Goal: Task Accomplishment & Management: Manage account settings

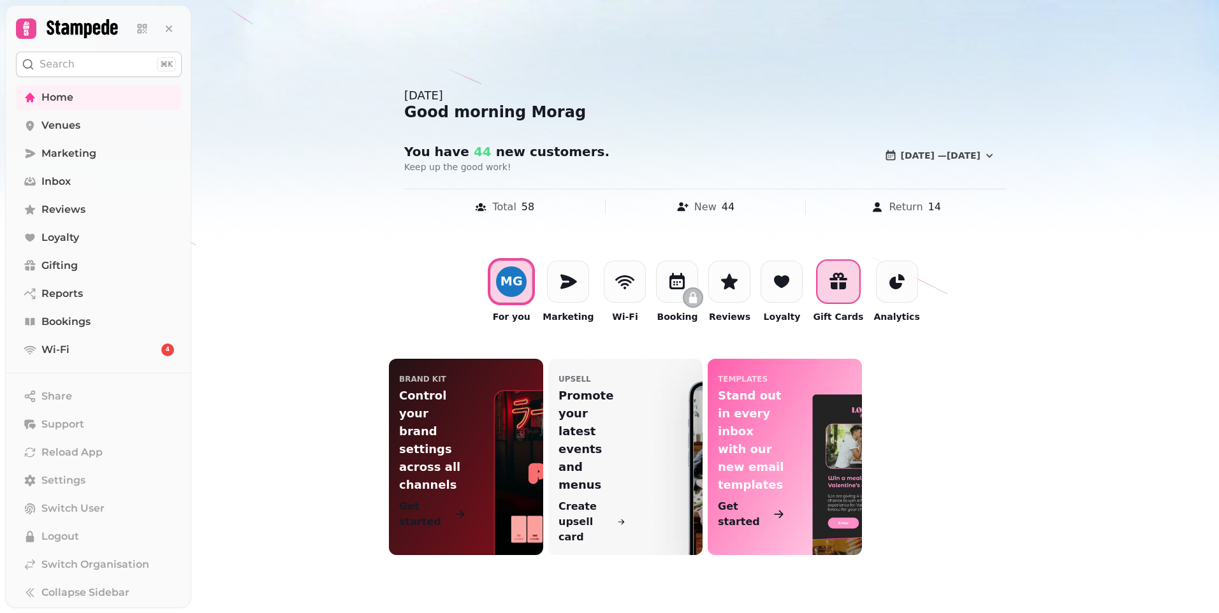
click at [831, 283] on icon at bounding box center [837, 285] width 15 height 7
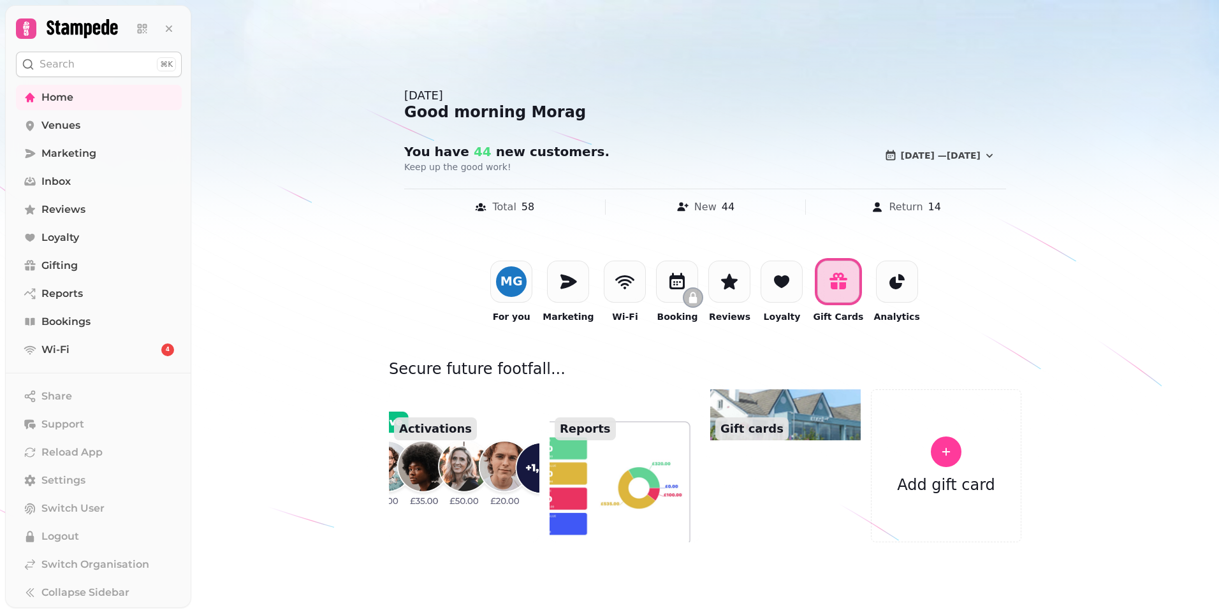
click at [414, 453] on img at bounding box center [464, 466] width 166 height 168
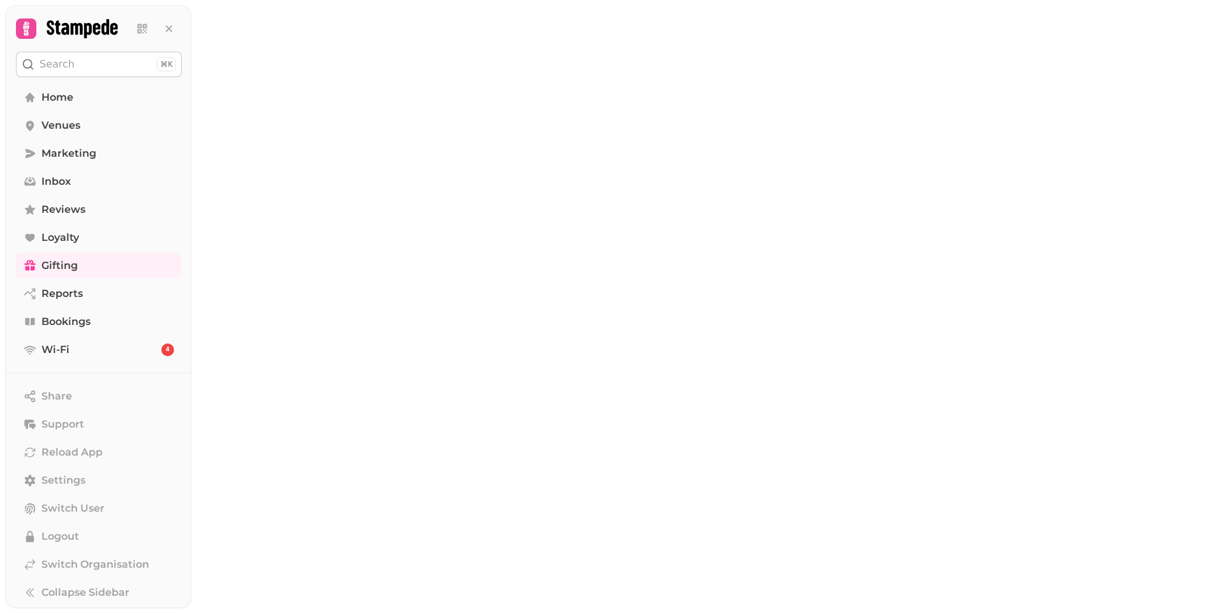
select select "******"
select select "**"
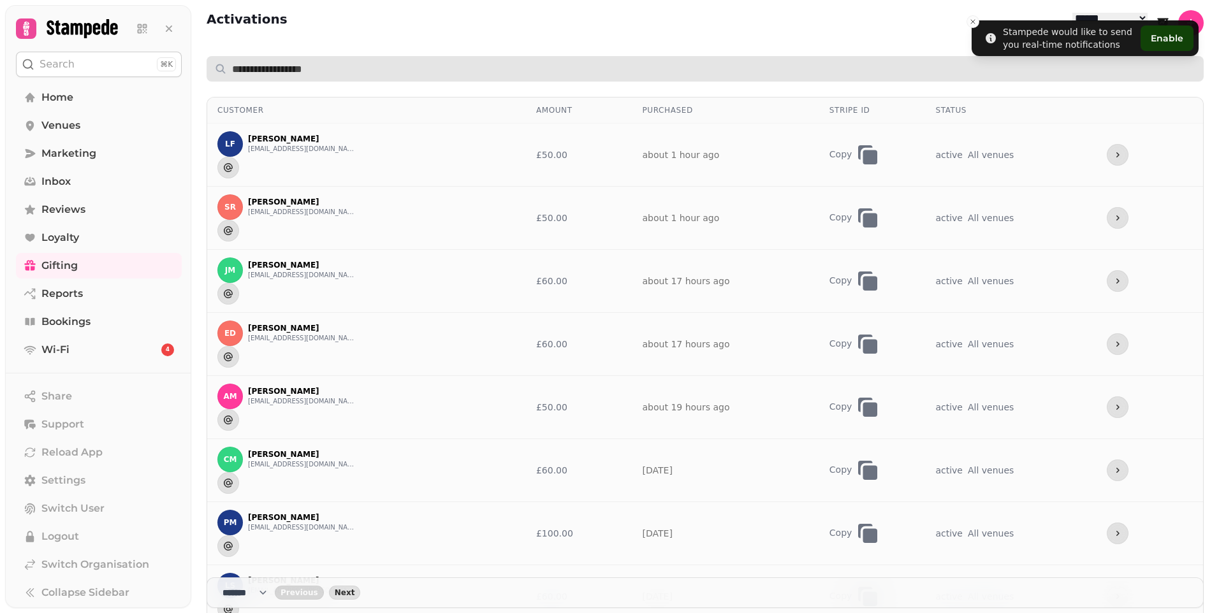
click at [293, 56] on input "text" at bounding box center [705, 68] width 997 height 25
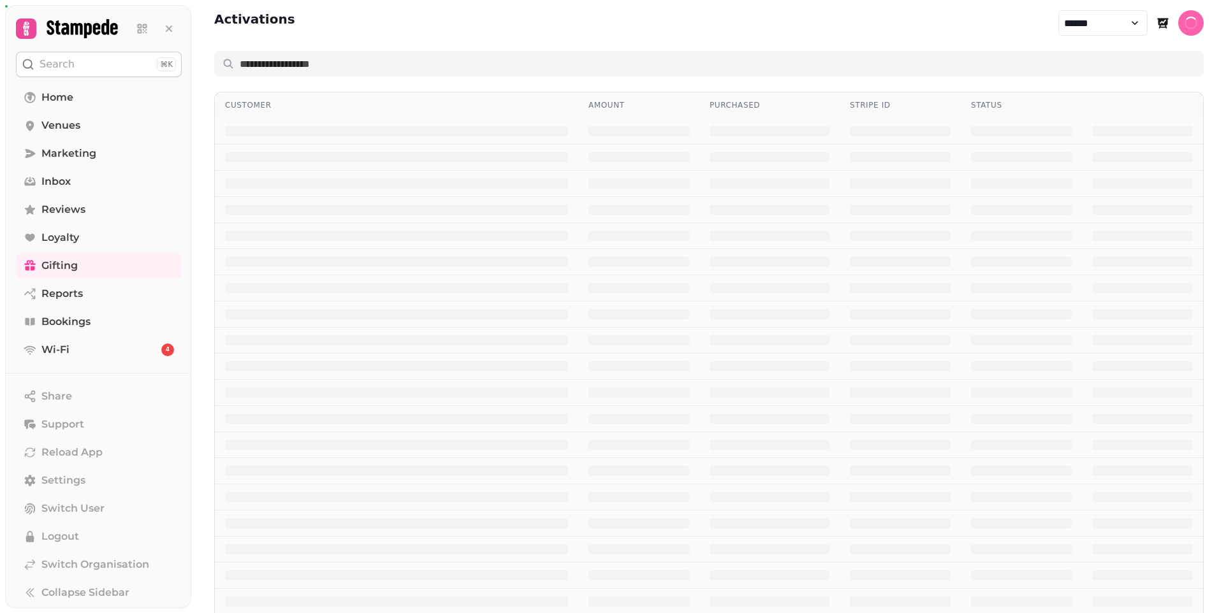
select select "******"
select select "**"
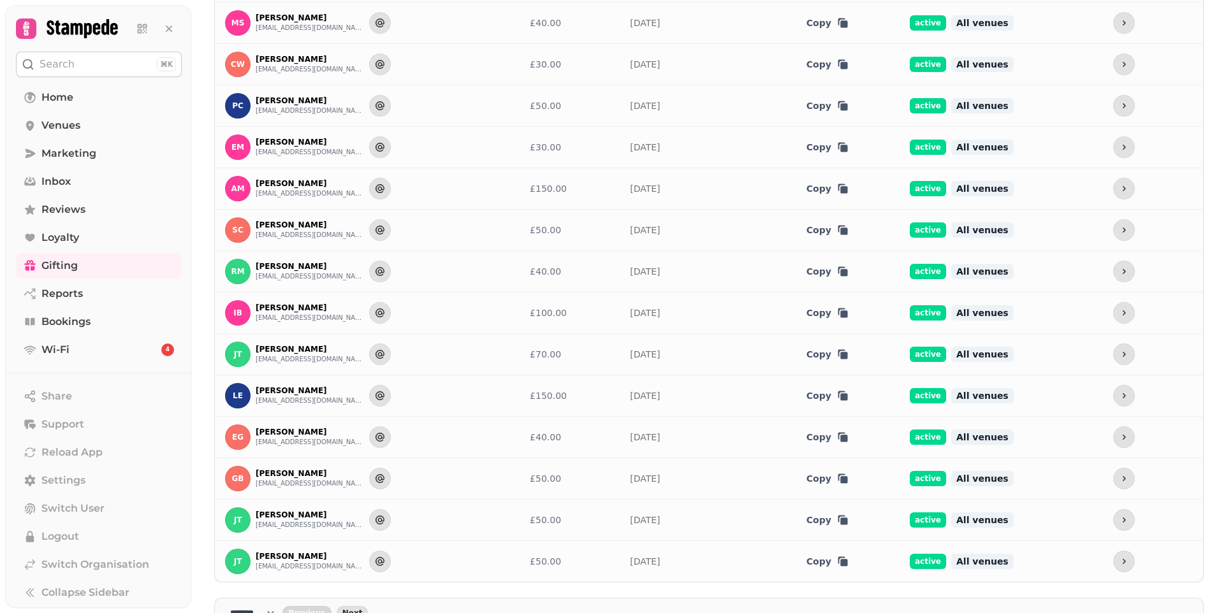
scroll to position [597, 0]
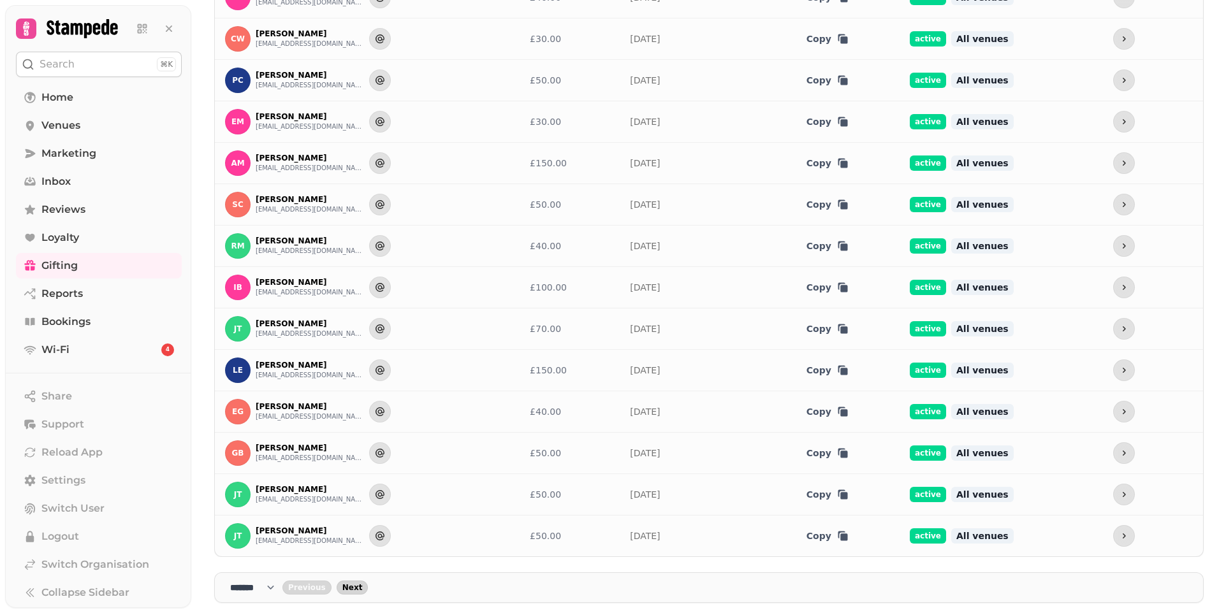
click at [353, 590] on span "Next" at bounding box center [352, 588] width 20 height 8
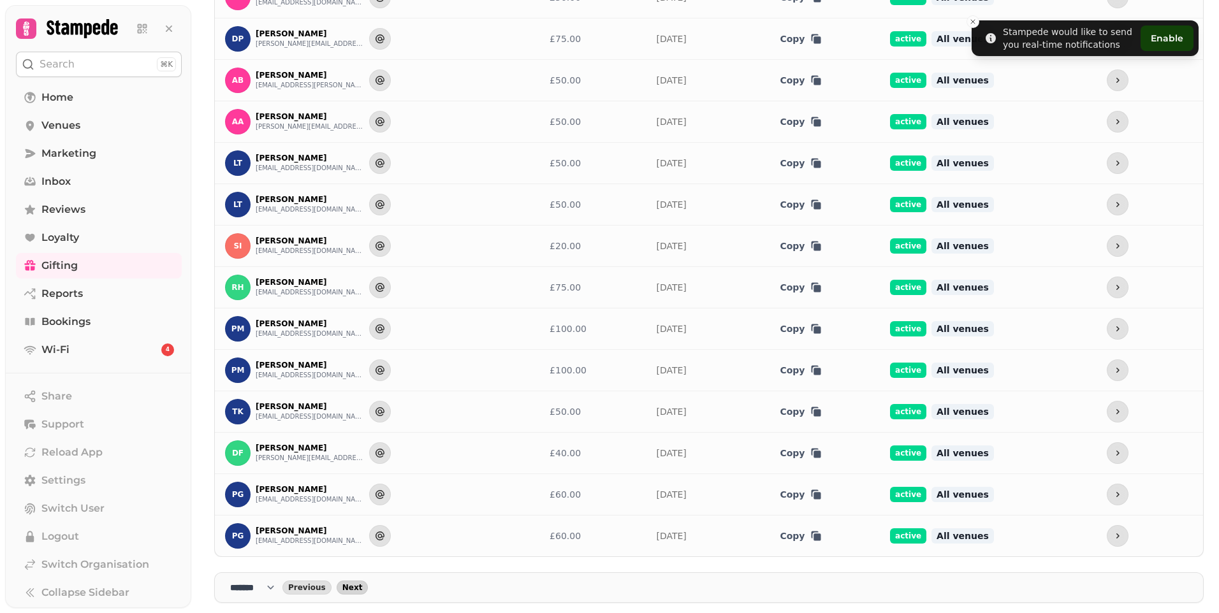
click at [356, 587] on span "Next" at bounding box center [352, 588] width 20 height 8
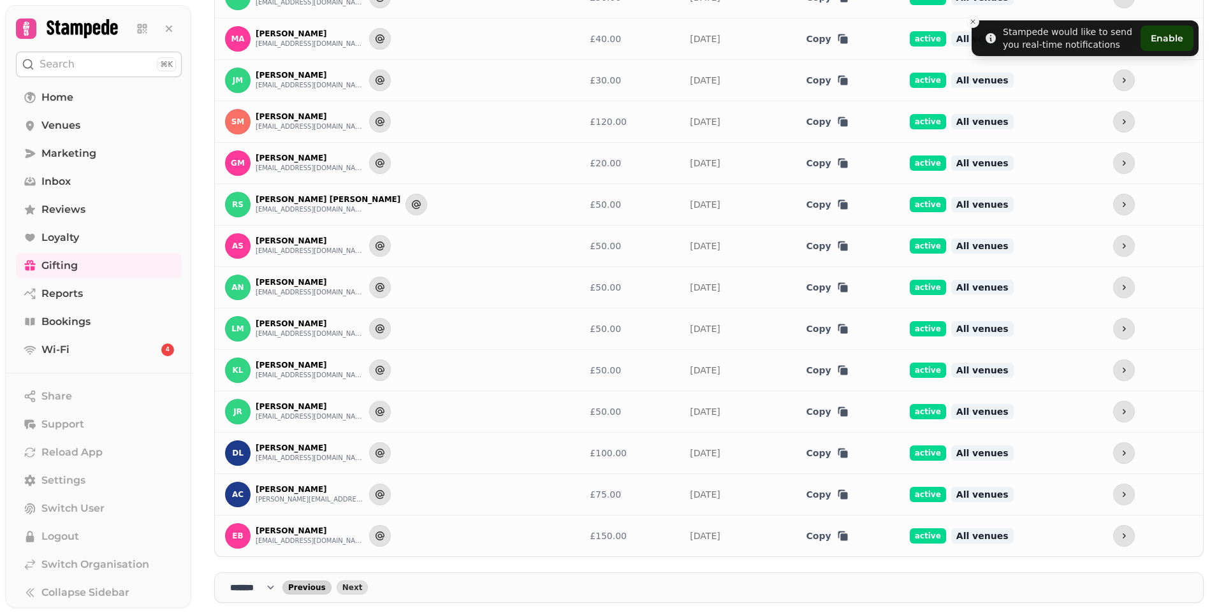
click at [320, 590] on span "Previous" at bounding box center [307, 588] width 38 height 8
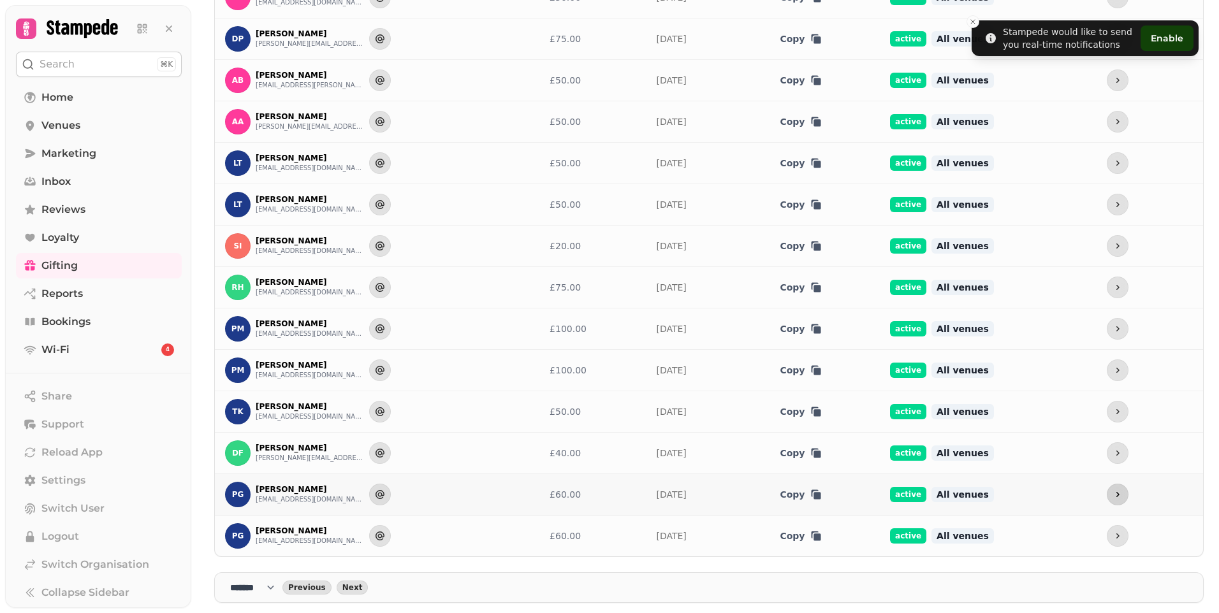
click at [1112, 493] on icon "more" at bounding box center [1117, 494] width 10 height 10
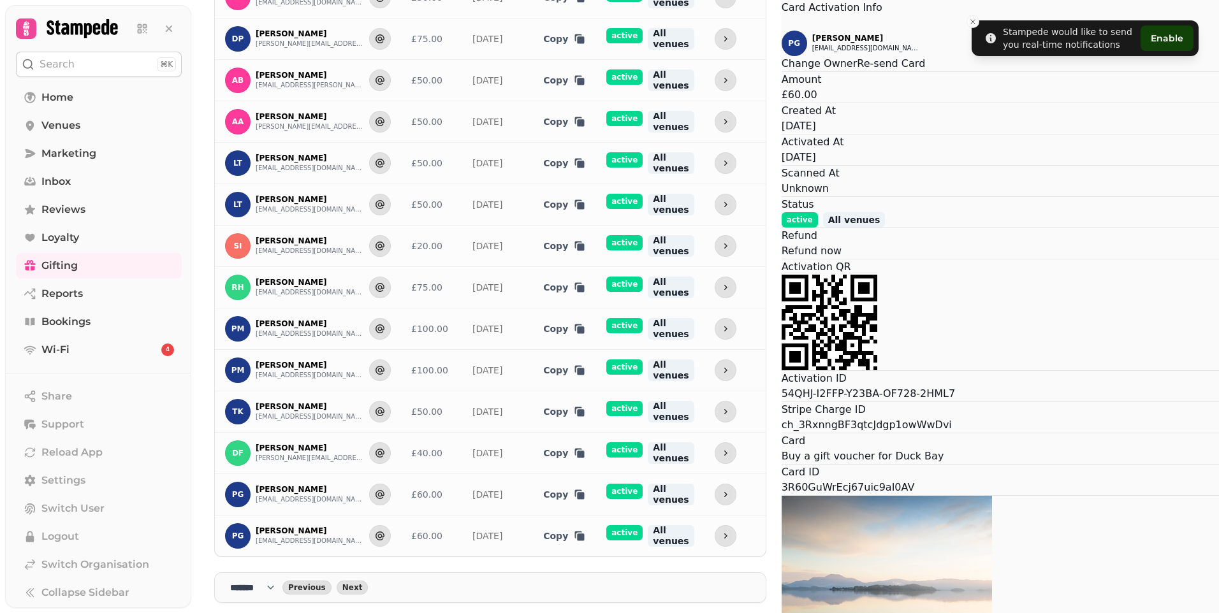
click at [781, 24] on icon "Close" at bounding box center [781, 24] width 0 height 0
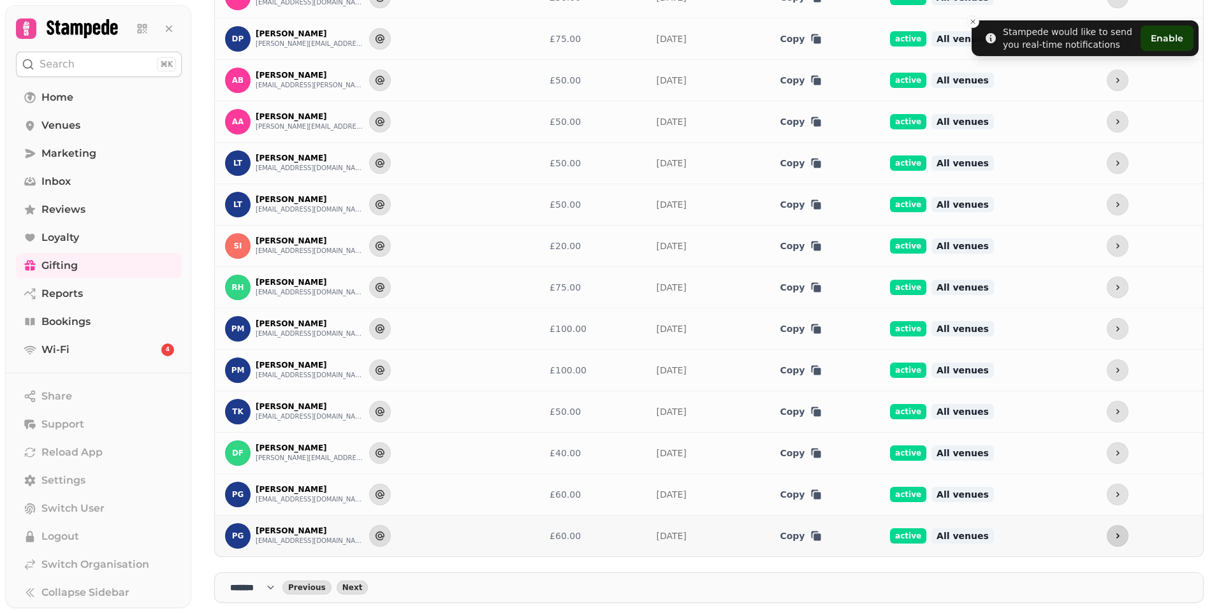
click at [1112, 537] on icon "more" at bounding box center [1117, 536] width 10 height 10
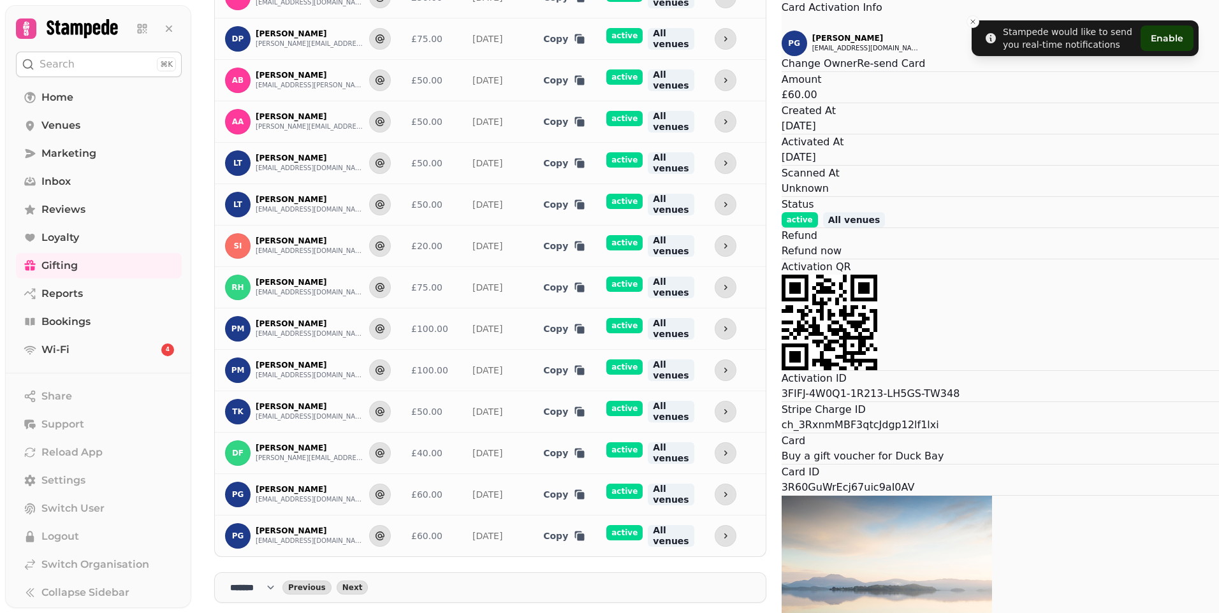
scroll to position [195, 0]
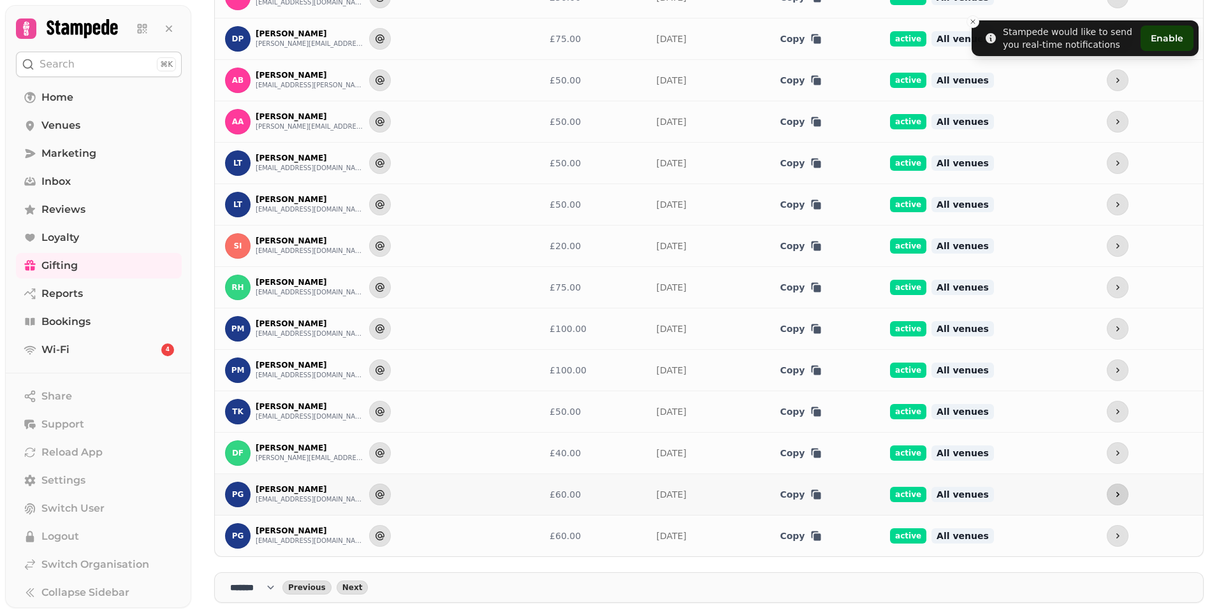
click at [1112, 491] on icon "more" at bounding box center [1117, 494] width 10 height 10
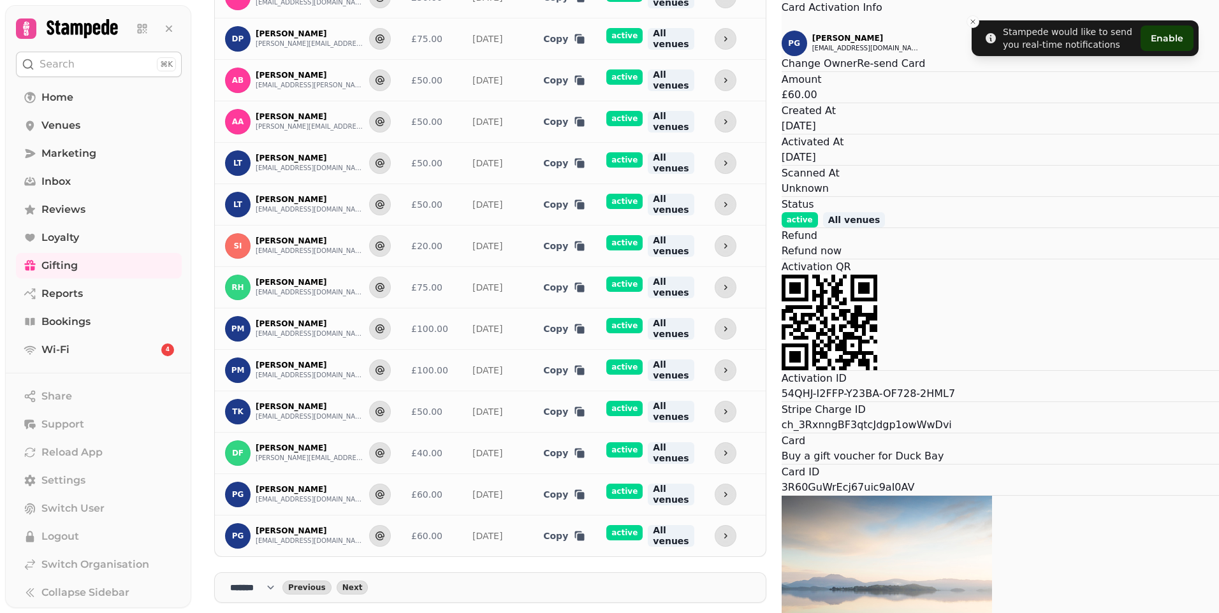
scroll to position [0, 0]
click at [781, 31] on button "Close" at bounding box center [781, 22] width 0 height 15
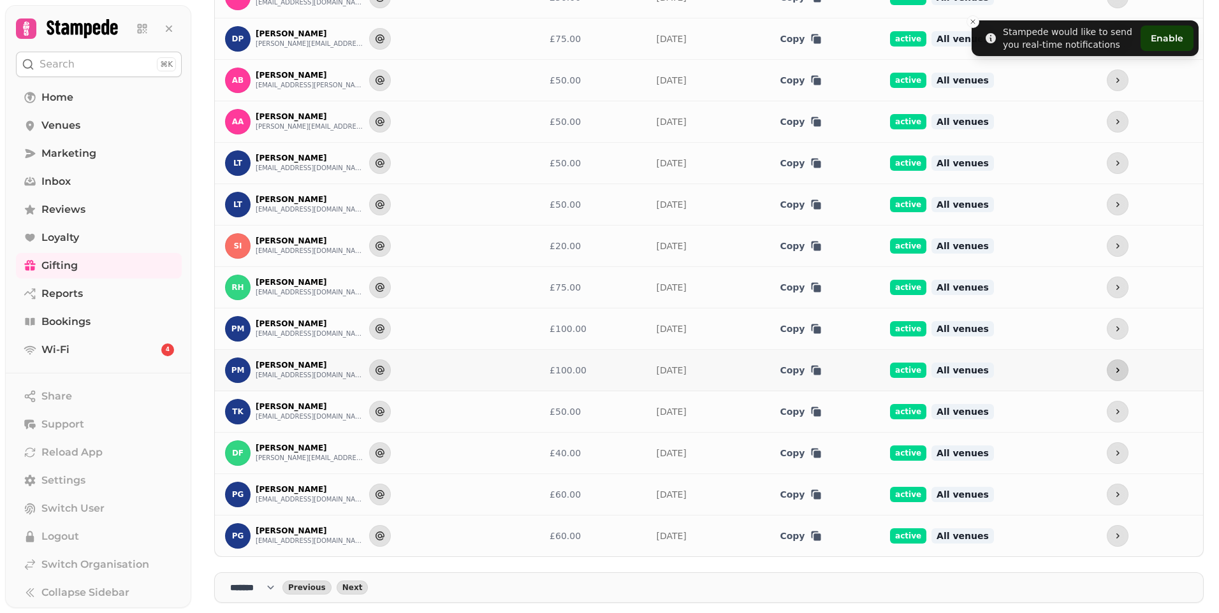
click at [1112, 370] on icon "more" at bounding box center [1117, 370] width 10 height 10
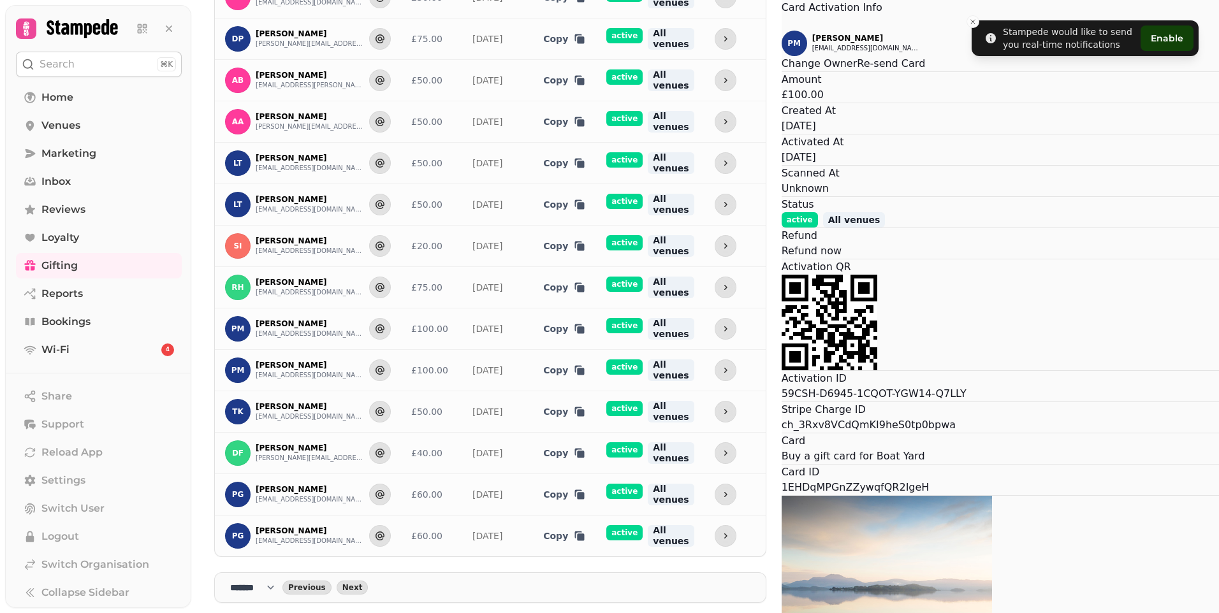
click at [781, 24] on icon "Close" at bounding box center [781, 24] width 0 height 0
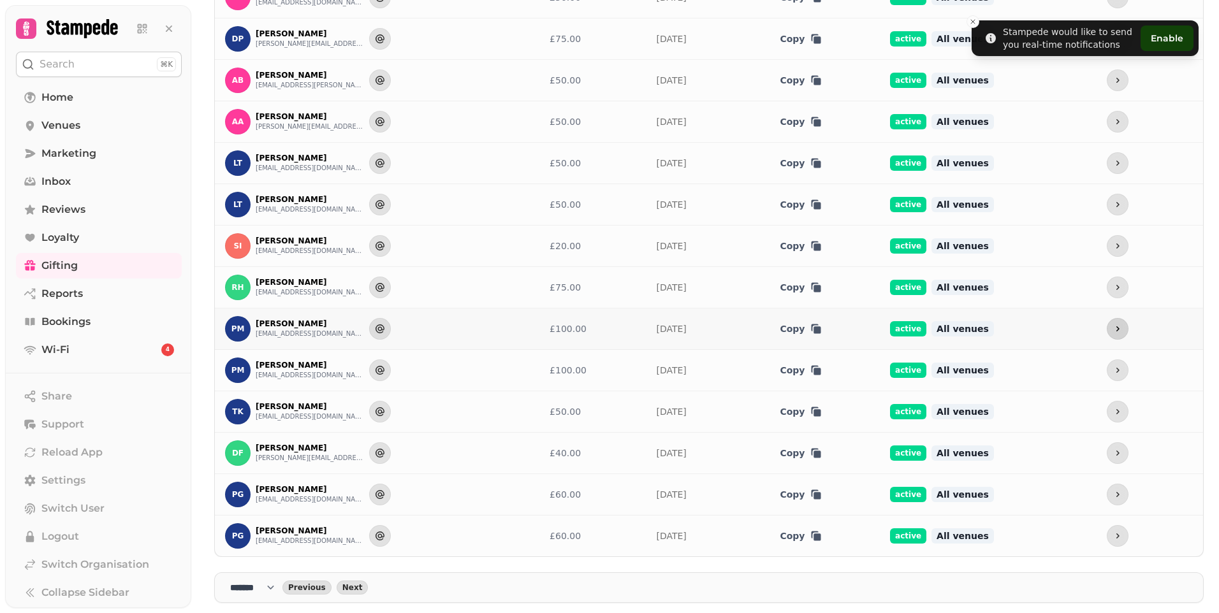
click at [1112, 326] on icon "more" at bounding box center [1117, 329] width 10 height 10
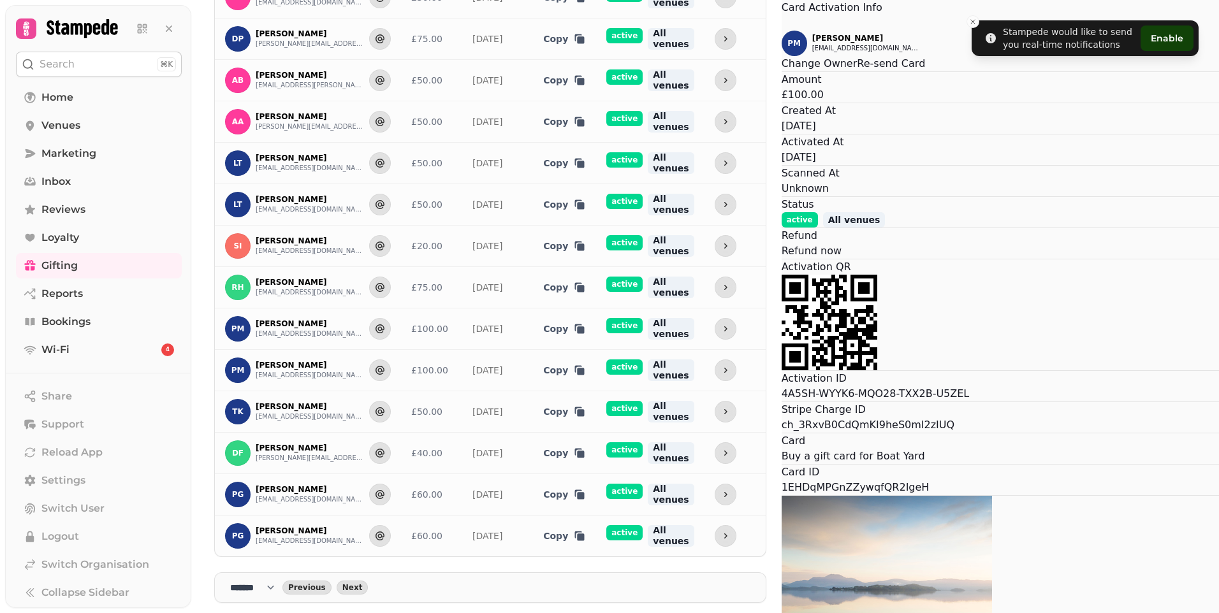
click at [781, 31] on button "Close" at bounding box center [781, 22] width 0 height 15
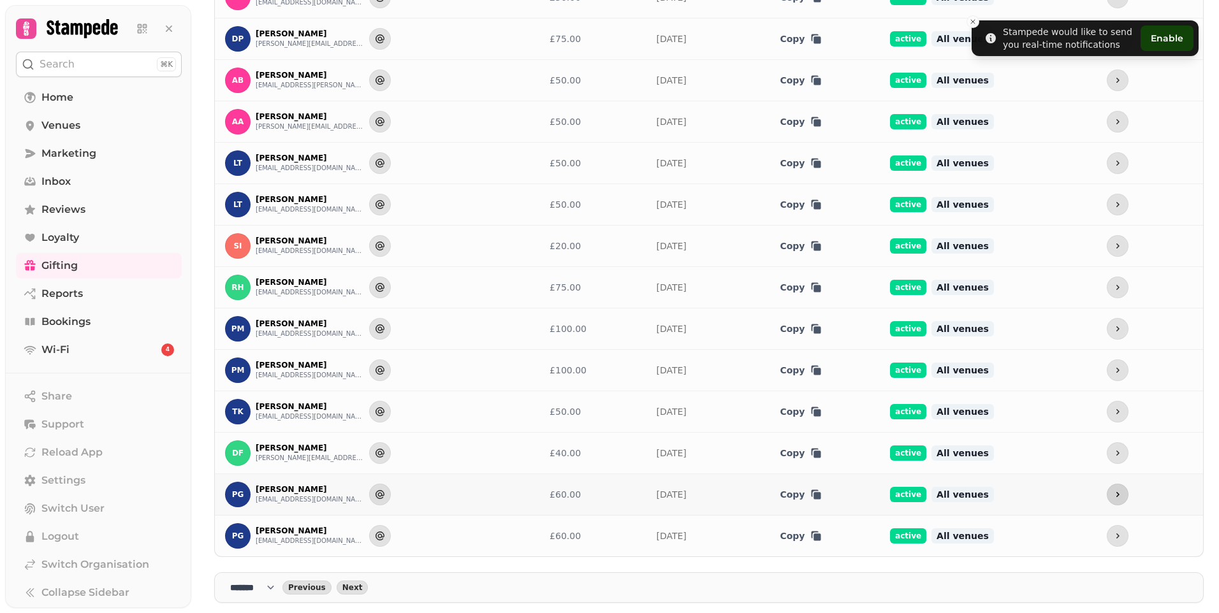
click at [1112, 493] on icon "more" at bounding box center [1117, 494] width 10 height 10
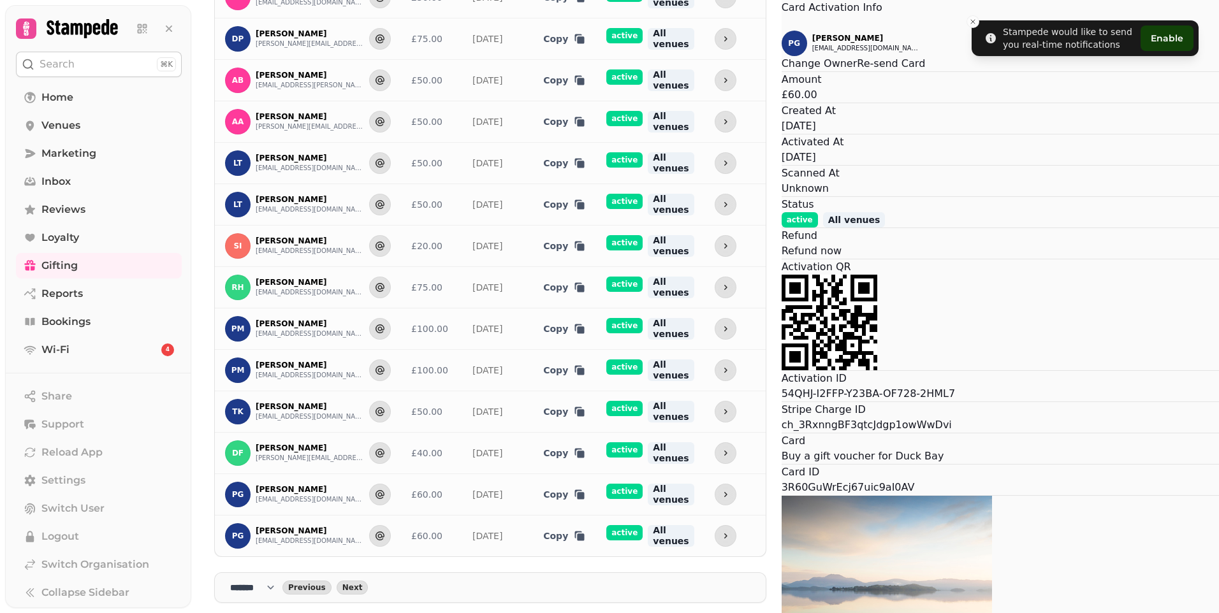
scroll to position [195, 0]
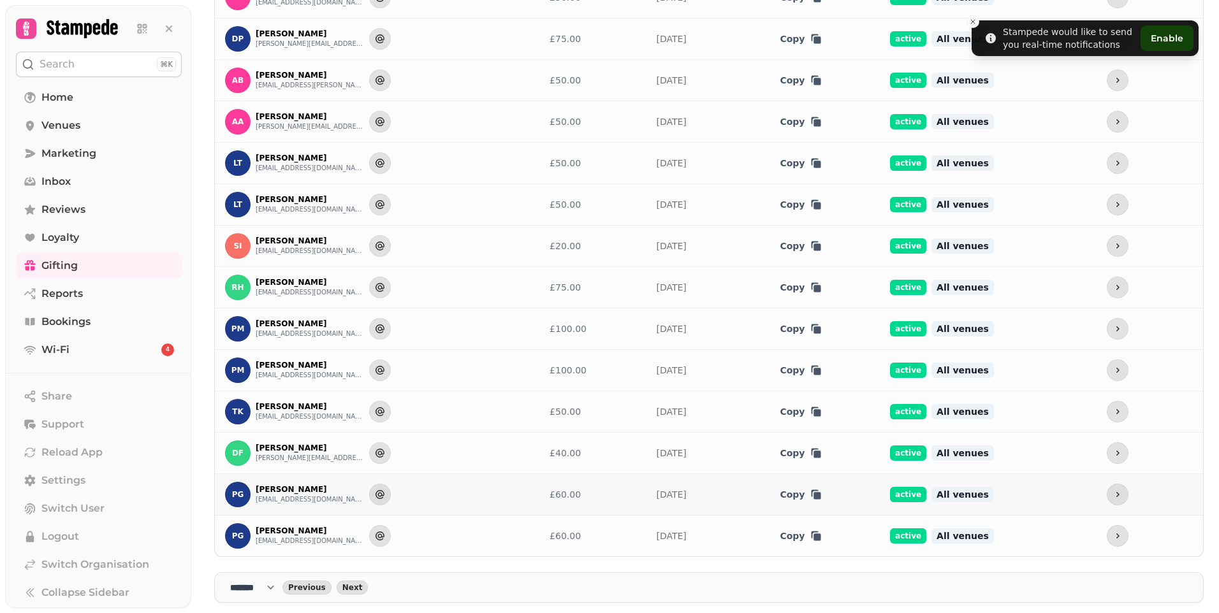
click at [912, 493] on span "active" at bounding box center [908, 494] width 36 height 15
click at [62, 97] on span "Home" at bounding box center [57, 97] width 32 height 15
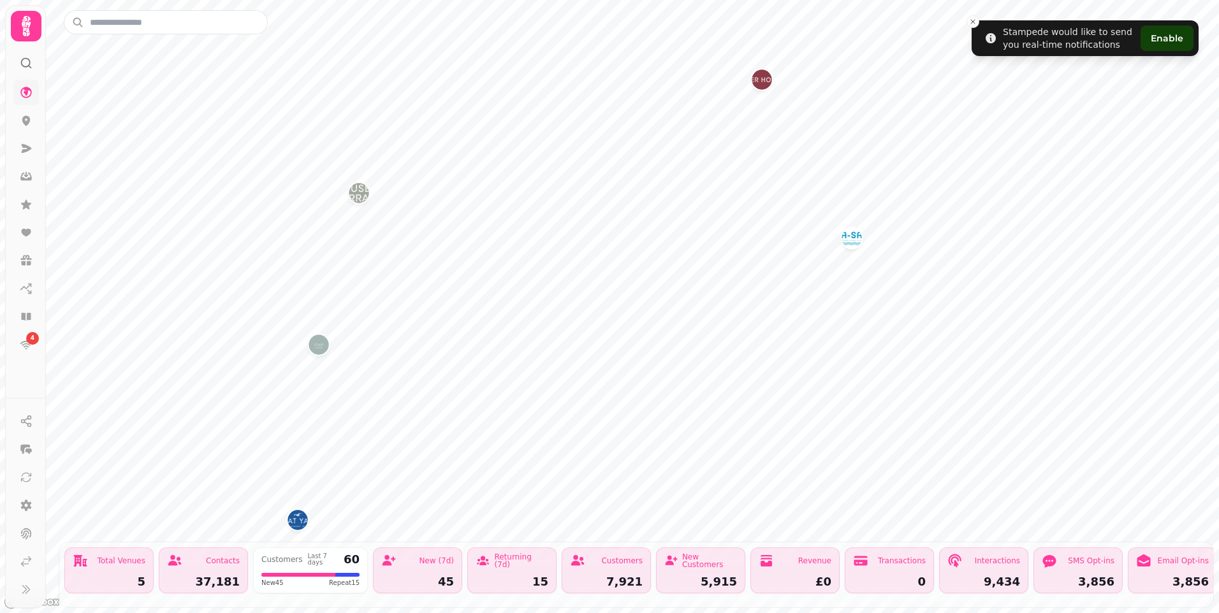
click at [25, 22] on icon at bounding box center [26, 26] width 9 height 20
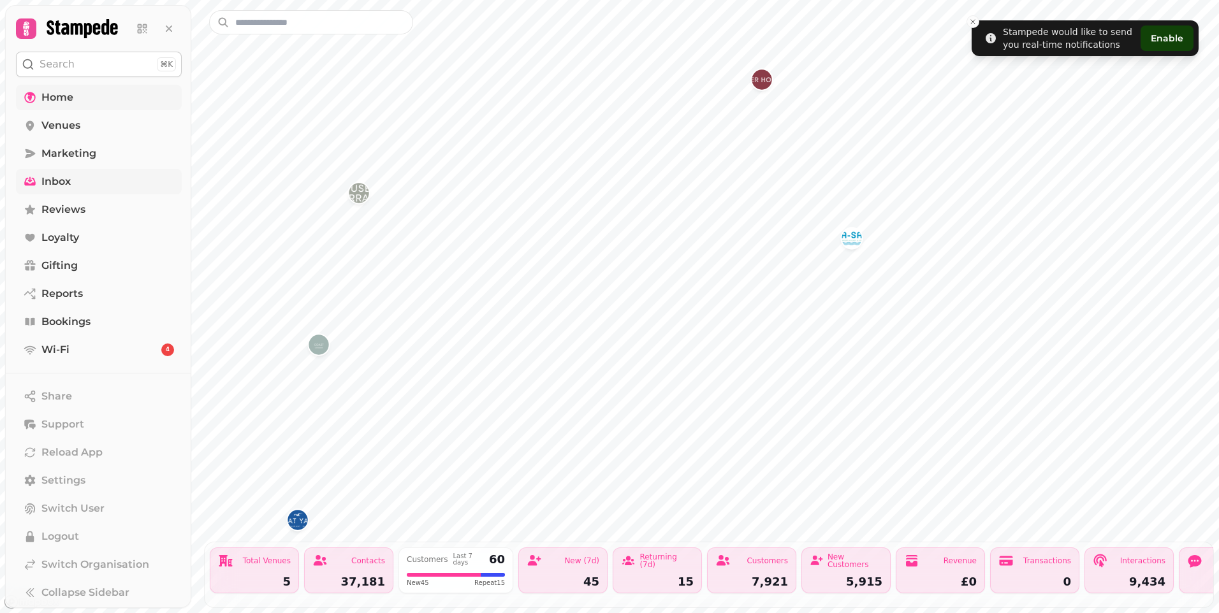
click at [74, 178] on link "Inbox" at bounding box center [99, 181] width 166 height 25
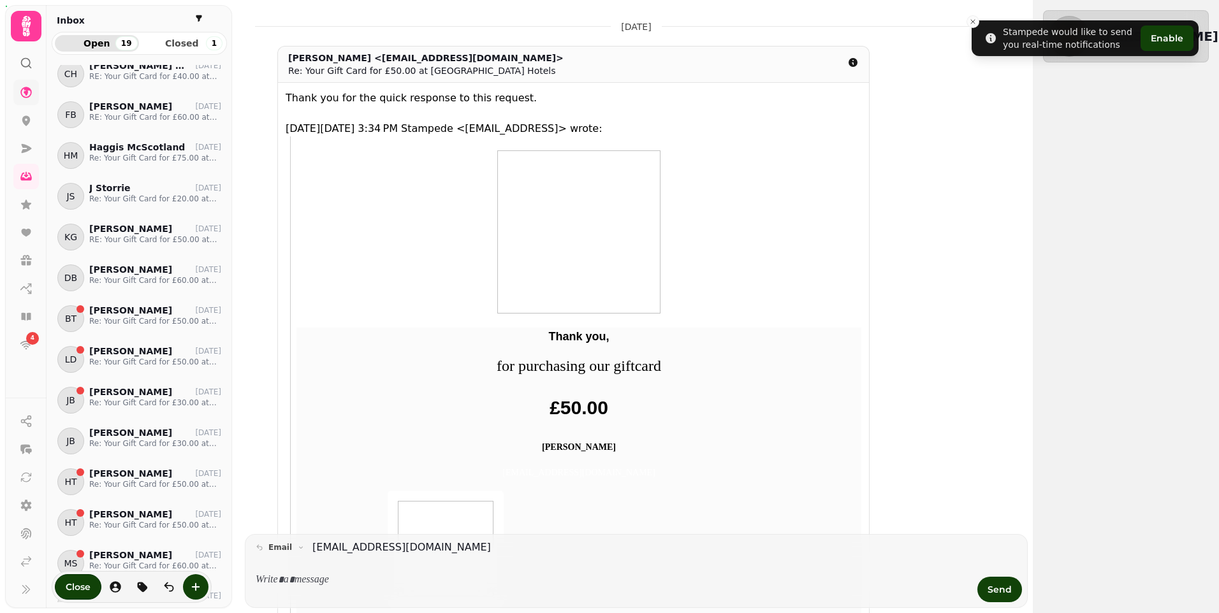
scroll to position [829, 0]
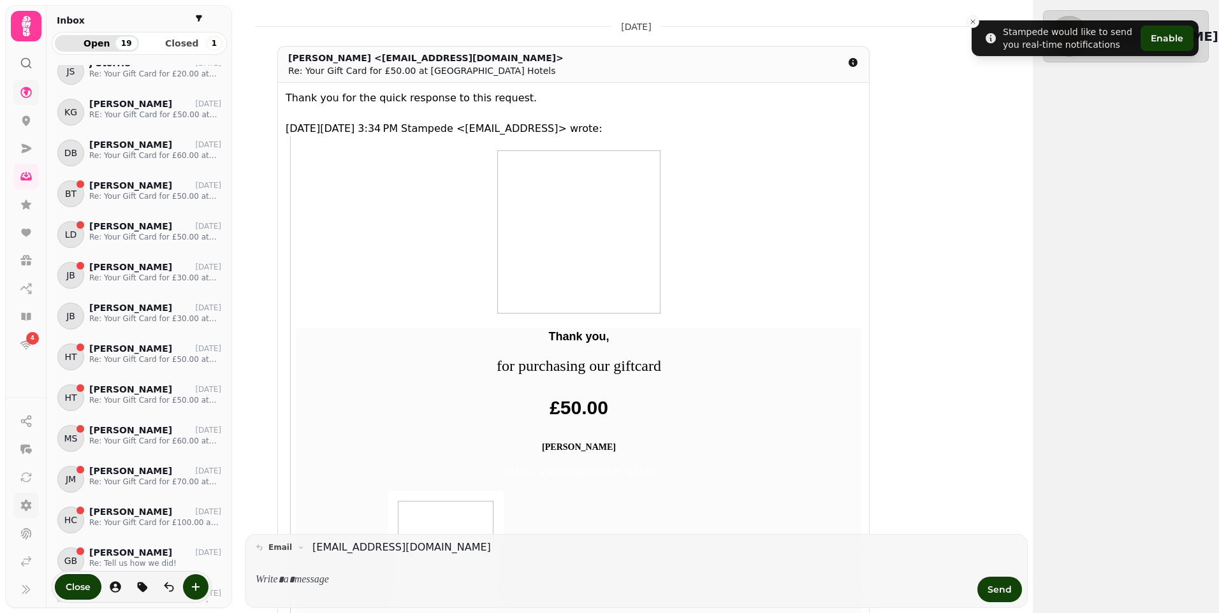
click at [25, 504] on icon at bounding box center [26, 505] width 11 height 11
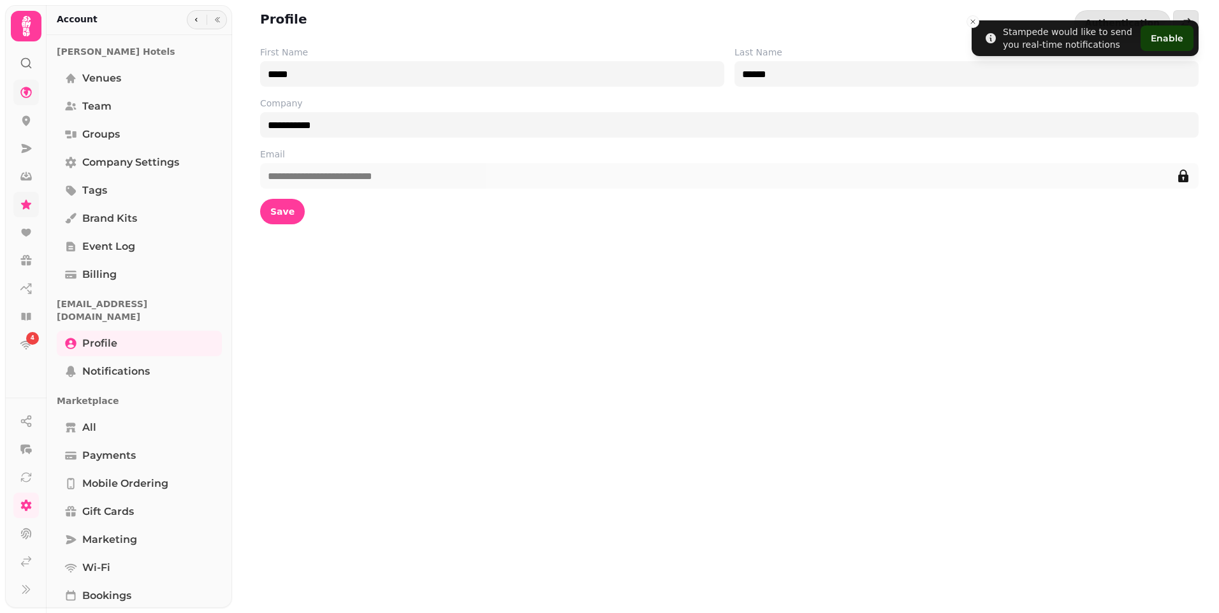
click at [17, 199] on link at bounding box center [25, 204] width 25 height 25
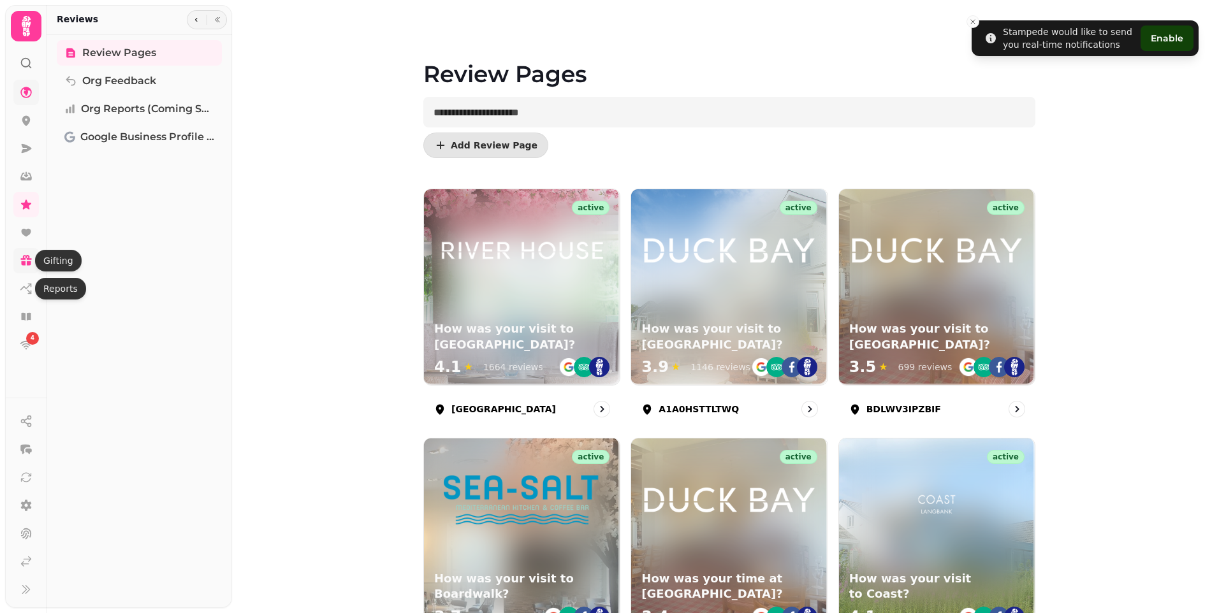
click at [27, 260] on icon at bounding box center [26, 260] width 13 height 13
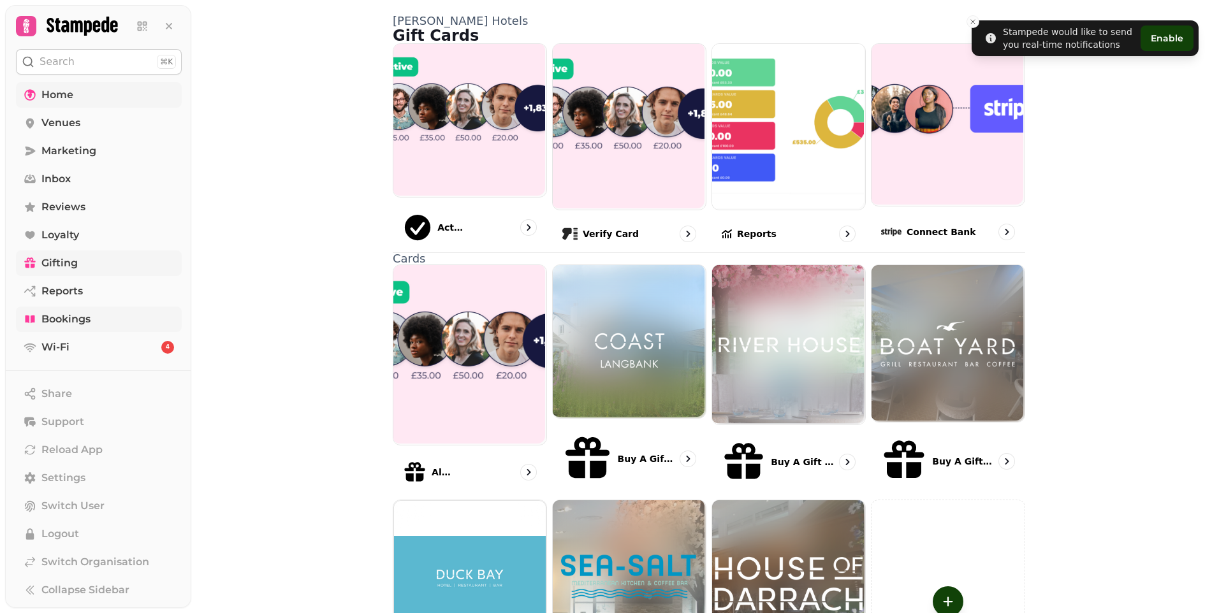
scroll to position [3, 0]
click at [71, 259] on span "Gifting" at bounding box center [59, 262] width 36 height 15
click at [471, 192] on img at bounding box center [469, 119] width 156 height 156
select select "******"
select select "**"
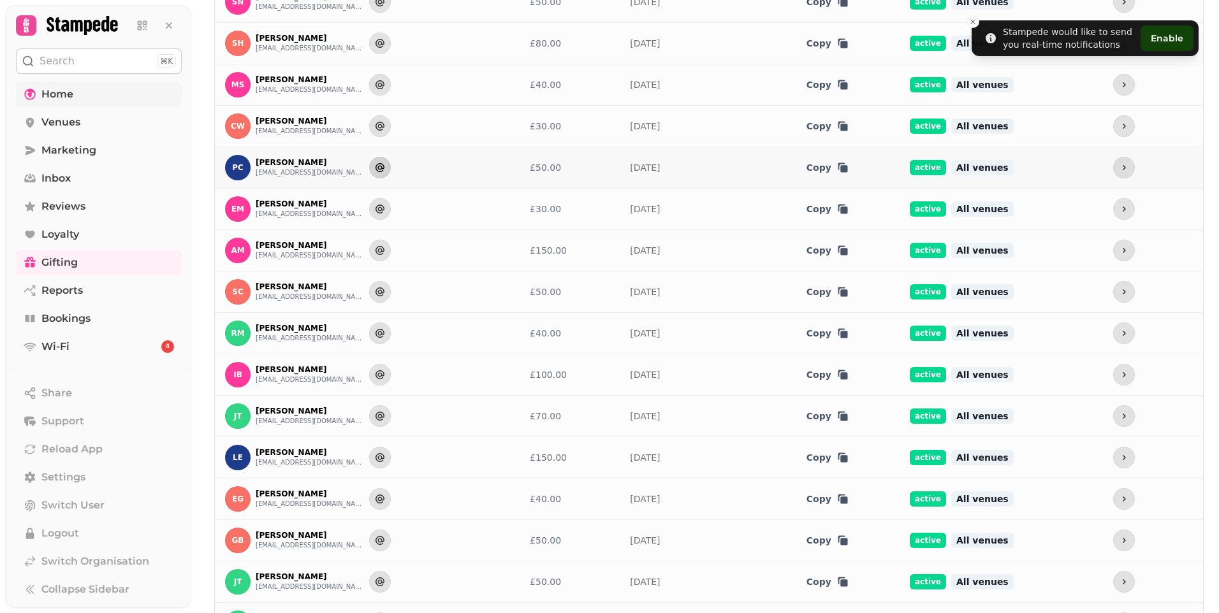
scroll to position [597, 0]
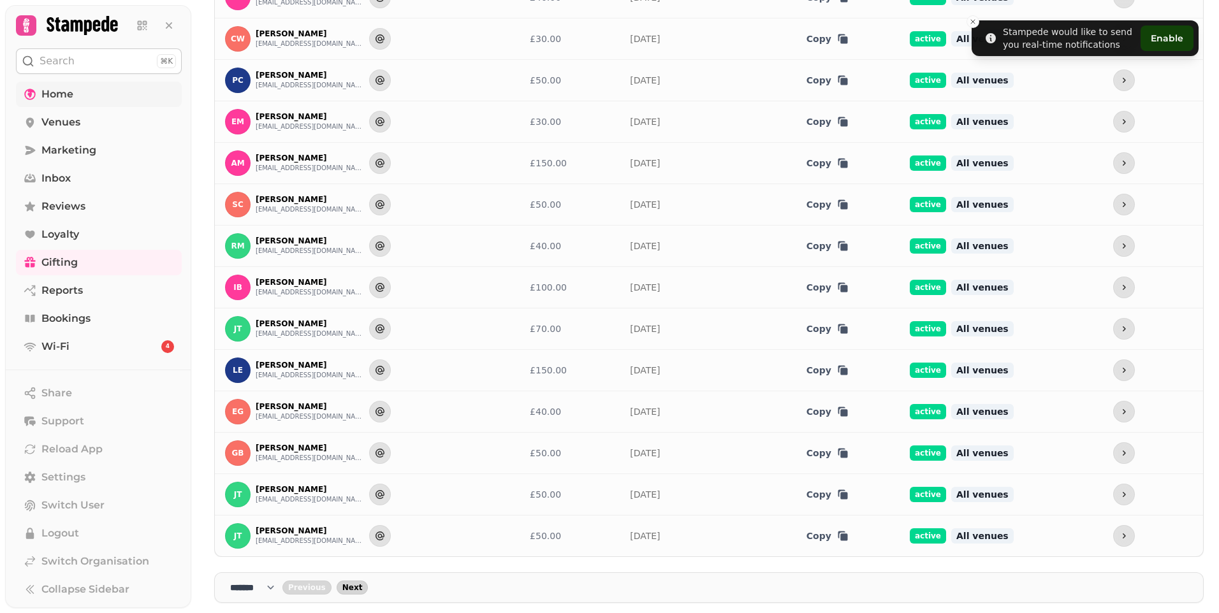
click at [356, 589] on span "Next" at bounding box center [352, 588] width 20 height 8
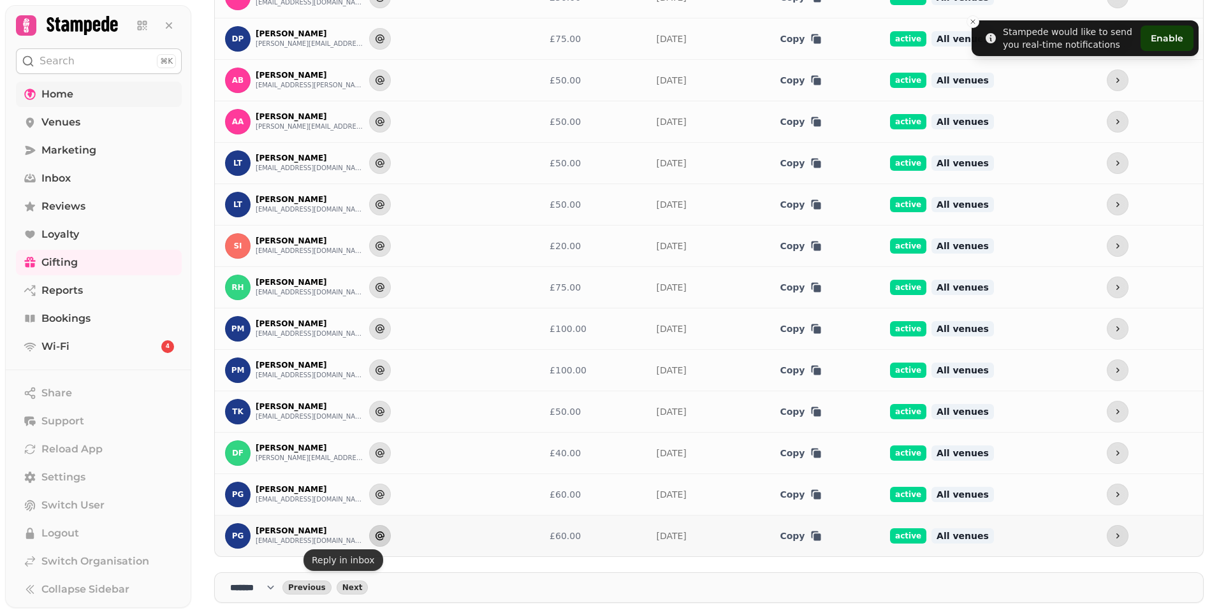
click at [375, 532] on icon "Send to" at bounding box center [379, 536] width 9 height 9
click at [1112, 489] on icon "more" at bounding box center [1117, 494] width 10 height 10
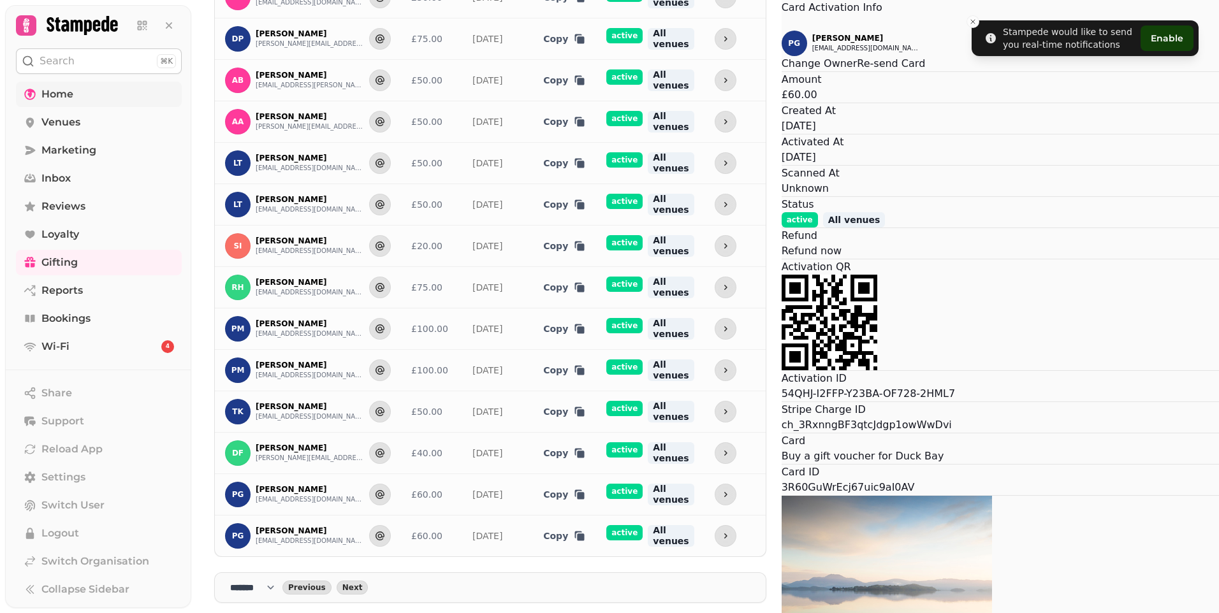
scroll to position [195, 0]
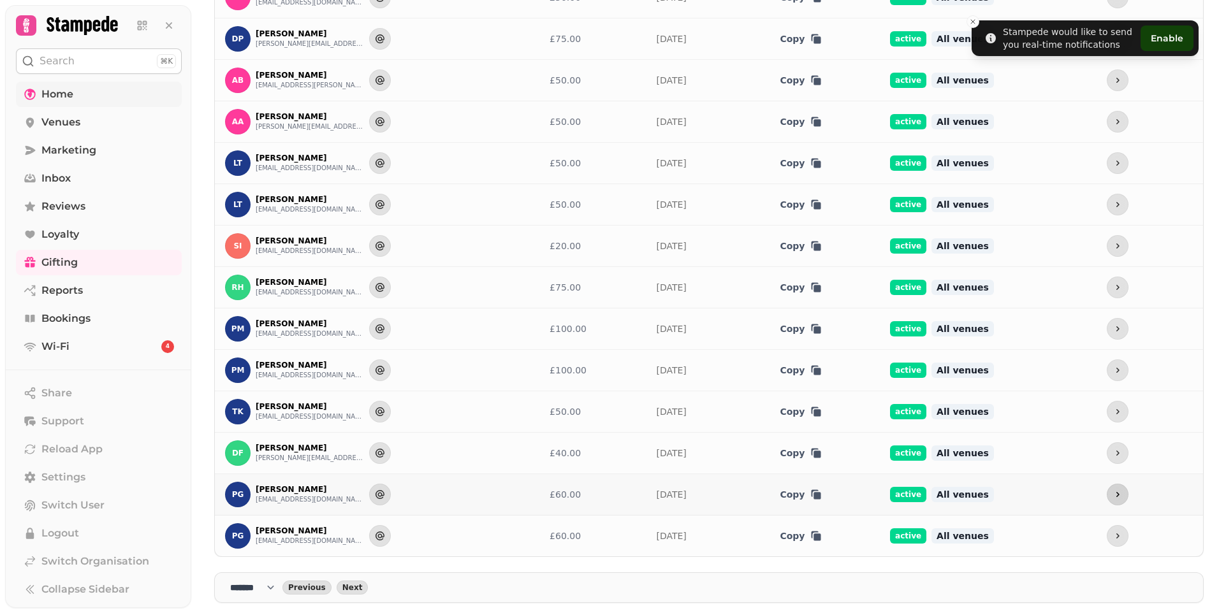
click at [1106, 489] on button "more" at bounding box center [1117, 495] width 22 height 22
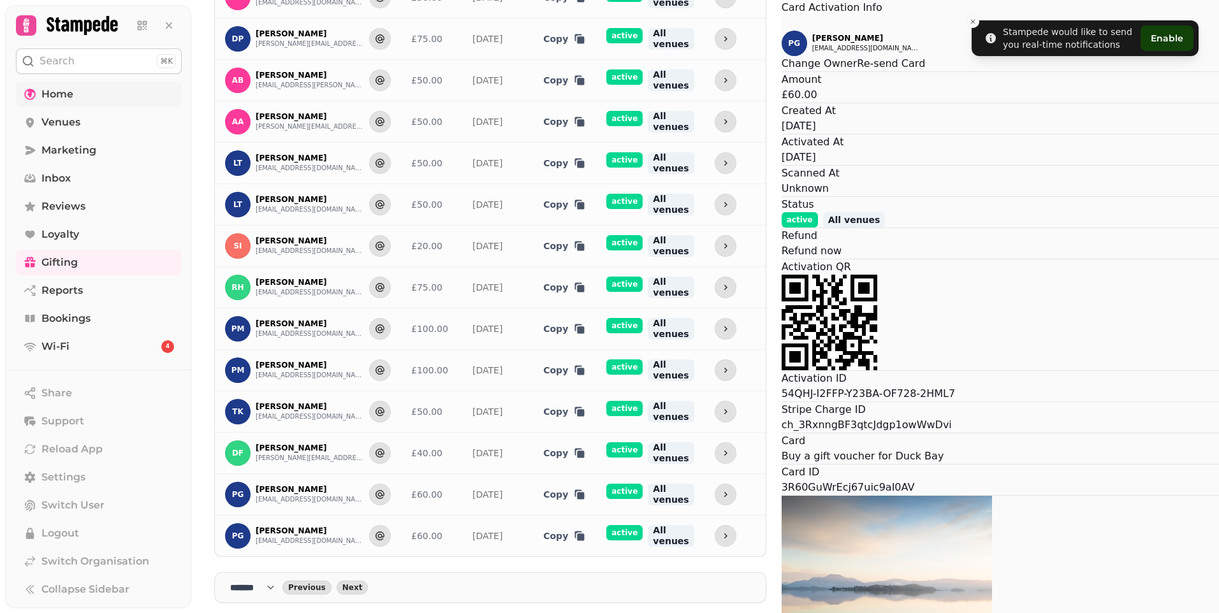
scroll to position [0, 0]
click at [857, 71] on button "Re-send Card" at bounding box center [891, 63] width 68 height 15
click at [781, 24] on icon "Close" at bounding box center [781, 24] width 0 height 0
